Goal: Task Accomplishment & Management: Use online tool/utility

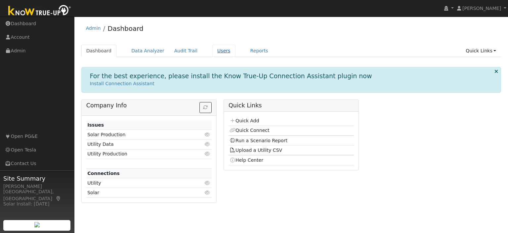
click at [213, 54] on link "Users" at bounding box center [224, 51] width 23 height 12
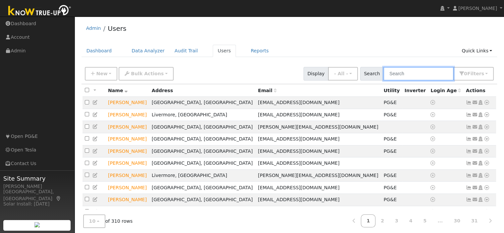
click at [416, 75] on input "text" at bounding box center [418, 74] width 70 height 14
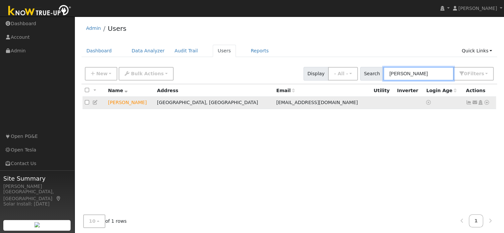
type input "[PERSON_NAME]"
click at [485, 102] on icon at bounding box center [486, 102] width 6 height 5
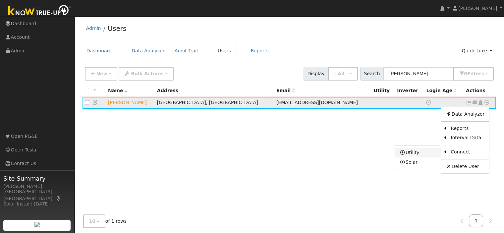
click at [421, 153] on link "Utility" at bounding box center [418, 152] width 46 height 9
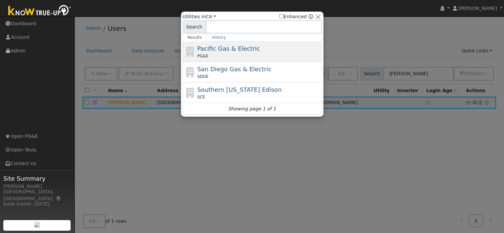
click at [226, 51] on span "Pacific Gas & Electric" at bounding box center [228, 48] width 63 height 7
